Goal: Information Seeking & Learning: Find specific fact

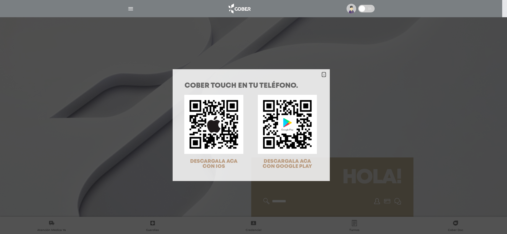
click at [322, 73] on icon "Close" at bounding box center [324, 75] width 4 height 4
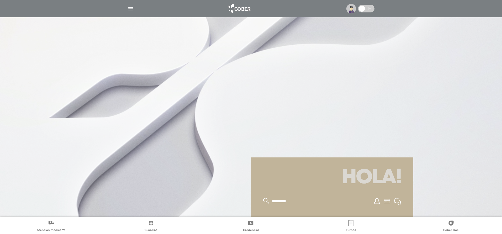
click at [133, 8] on img "button" at bounding box center [130, 9] width 6 height 6
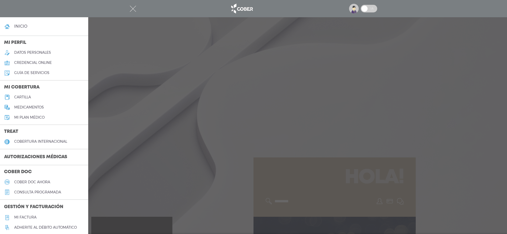
click at [41, 105] on h5 "medicamentos" at bounding box center [29, 107] width 30 height 4
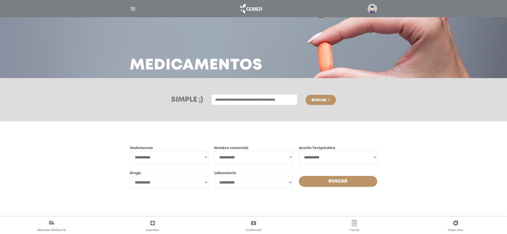
click at [235, 99] on input "text" at bounding box center [254, 99] width 86 height 11
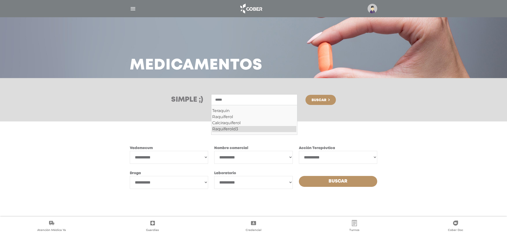
click at [236, 128] on div "Raquiferold3" at bounding box center [254, 129] width 84 height 6
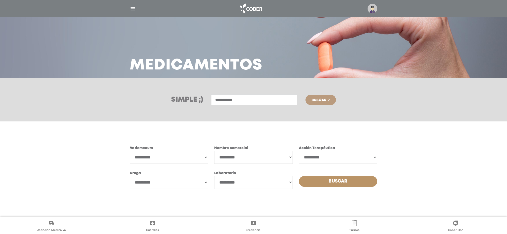
type input "**********"
click at [327, 100] on button "Buscar" at bounding box center [320, 100] width 30 height 10
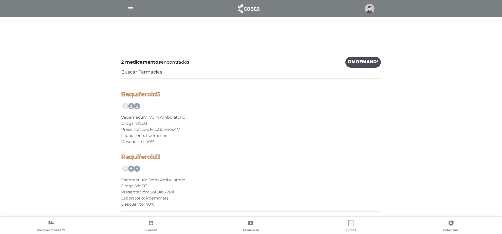
scroll to position [37, 0]
